Goal: Answer question/provide support: Share knowledge or assist other users

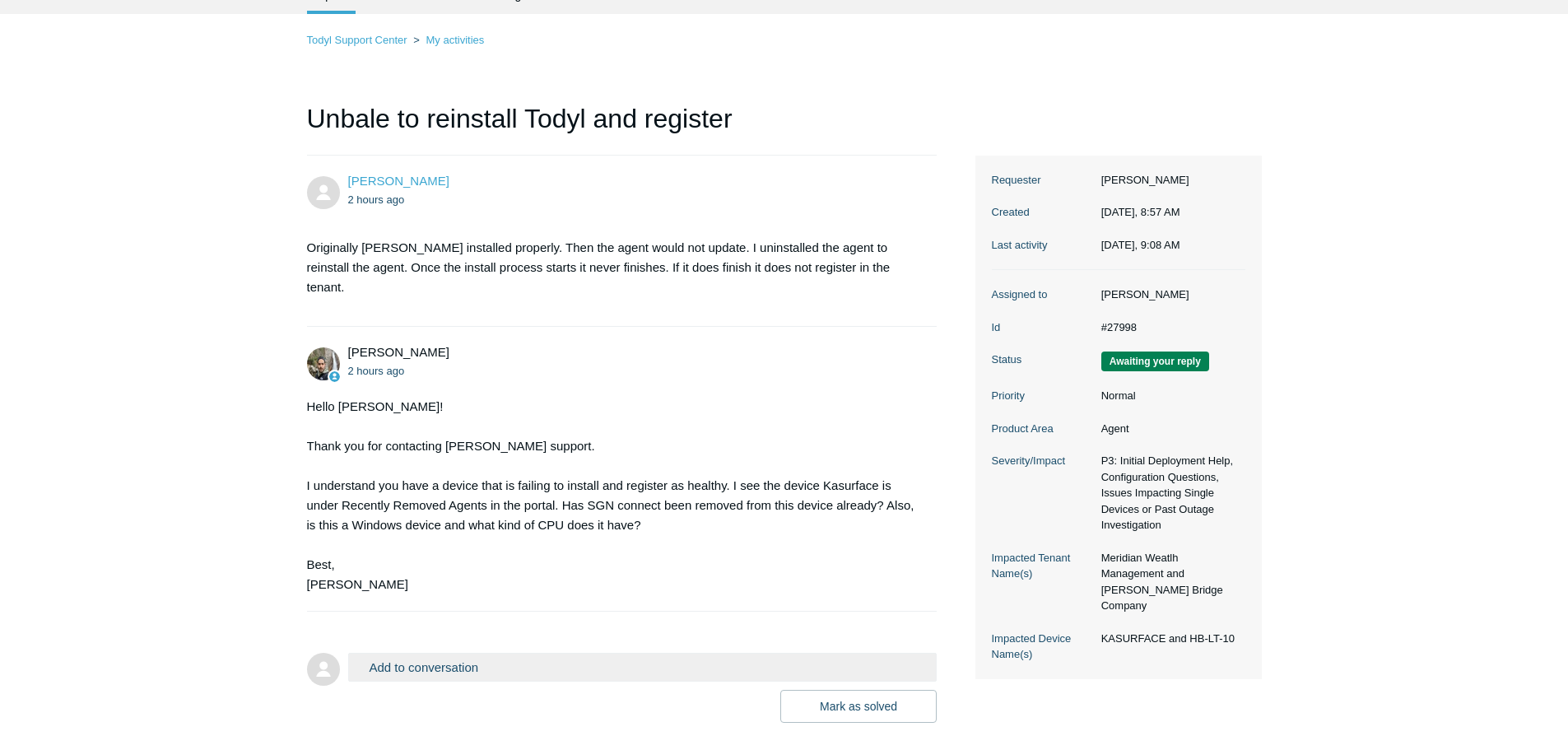
scroll to position [149, 0]
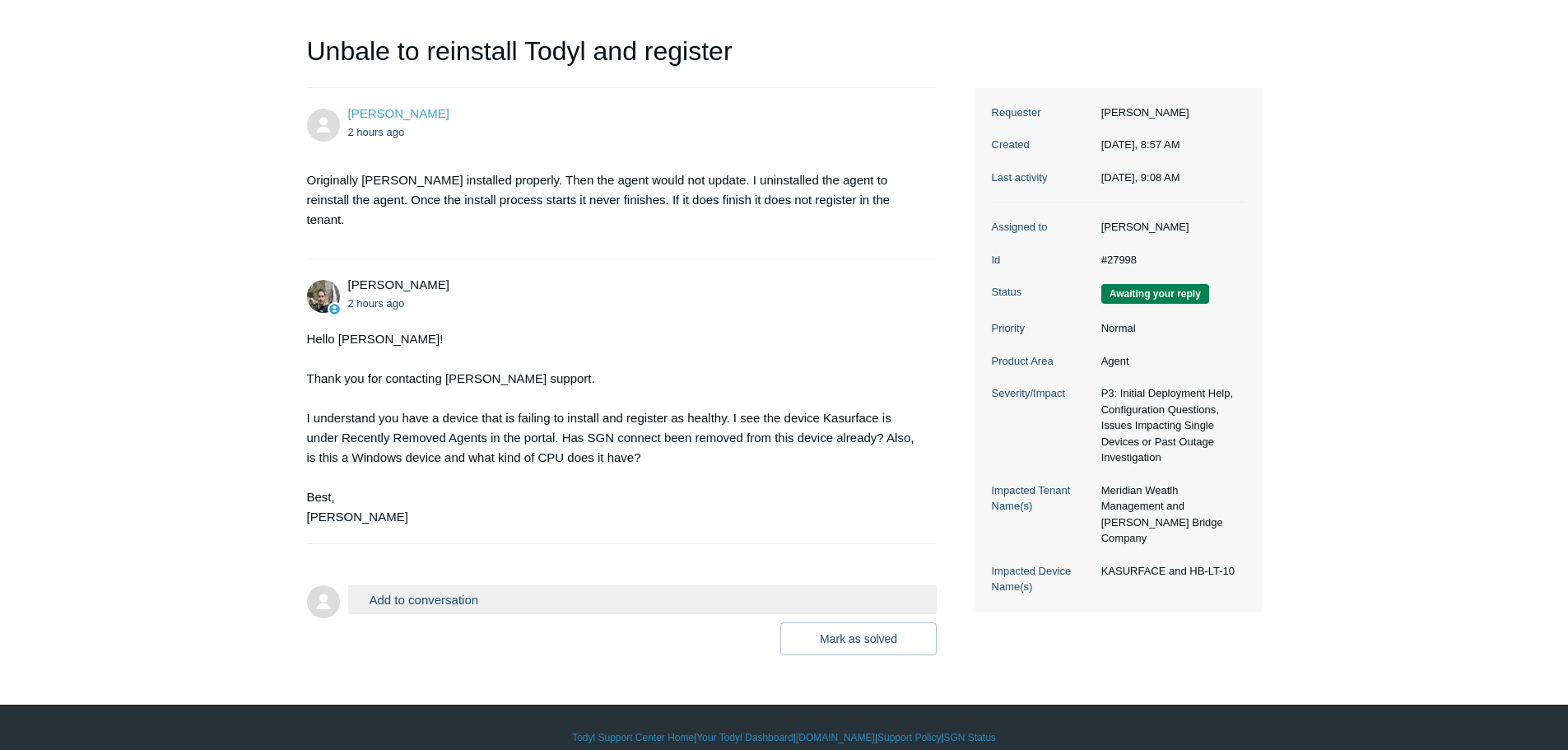
click at [418, 585] on button "Add to conversation" at bounding box center [642, 600] width 589 height 28
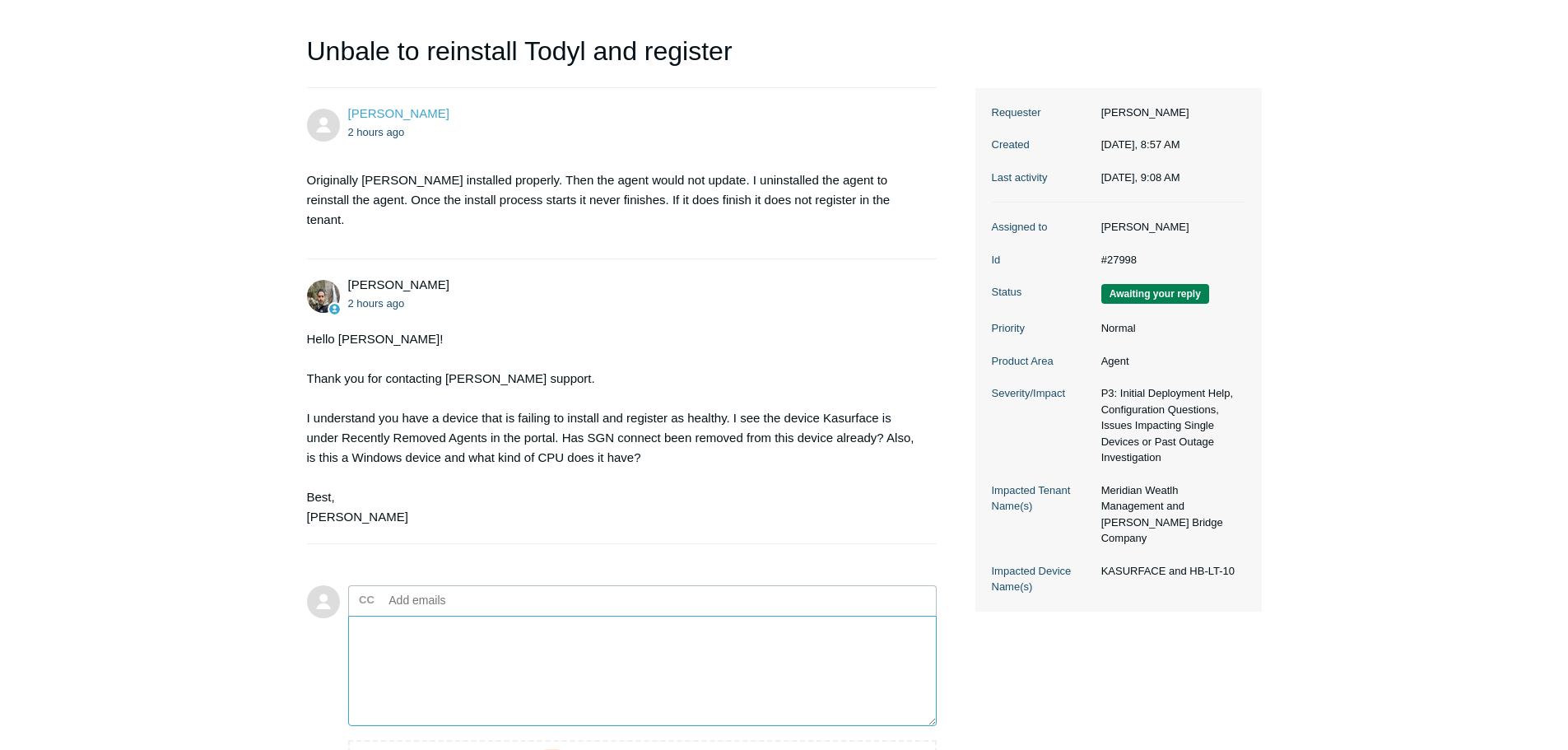
click at [407, 617] on textarea "Add your reply" at bounding box center [642, 671] width 589 height 111
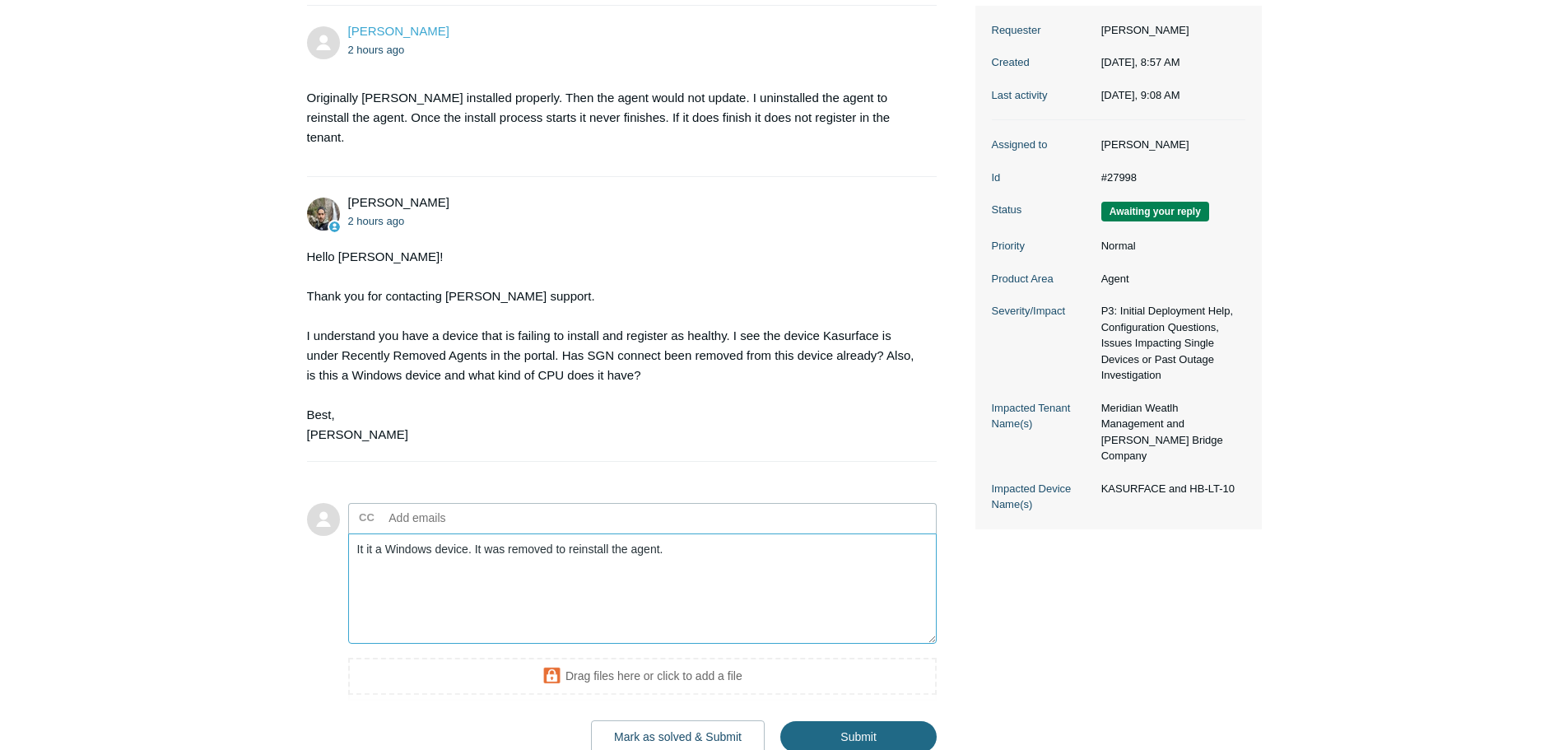
type textarea "It it a Windows device. It was removed to reinstall the agent."
click at [858, 727] on input "Submit" at bounding box center [858, 737] width 156 height 33
